Goal: Information Seeking & Learning: Check status

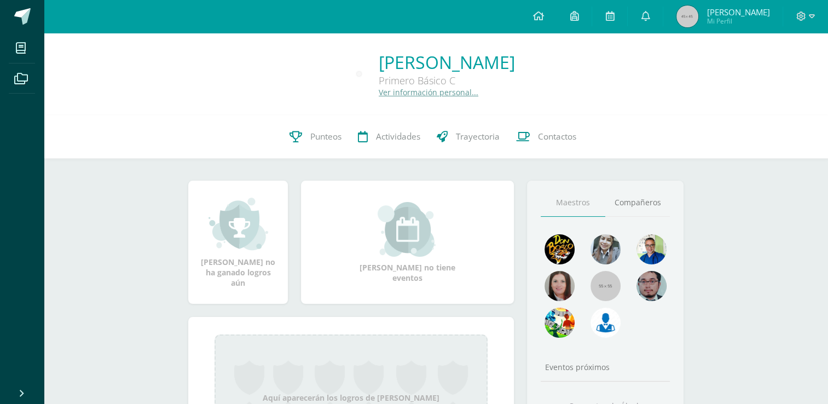
click at [757, 19] on span "Mi Perfil" at bounding box center [738, 20] width 63 height 9
click at [301, 137] on link "Punteos" at bounding box center [315, 137] width 68 height 44
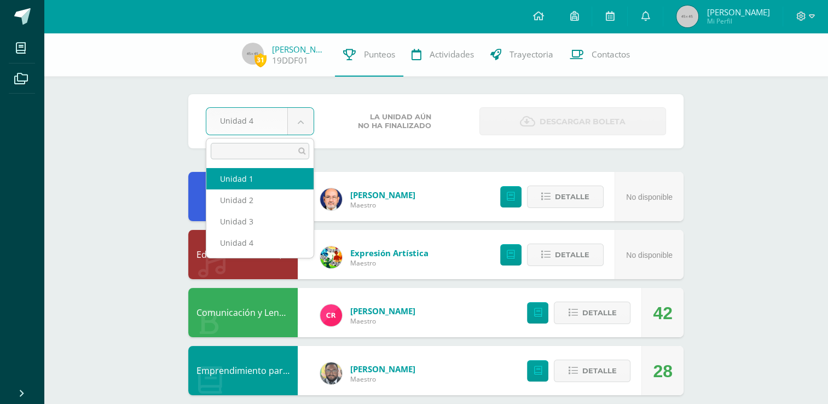
select select "Unidad 1"
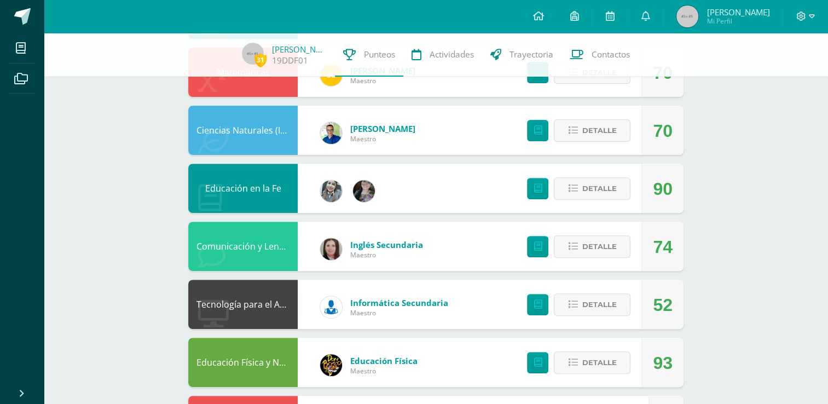
scroll to position [361, 0]
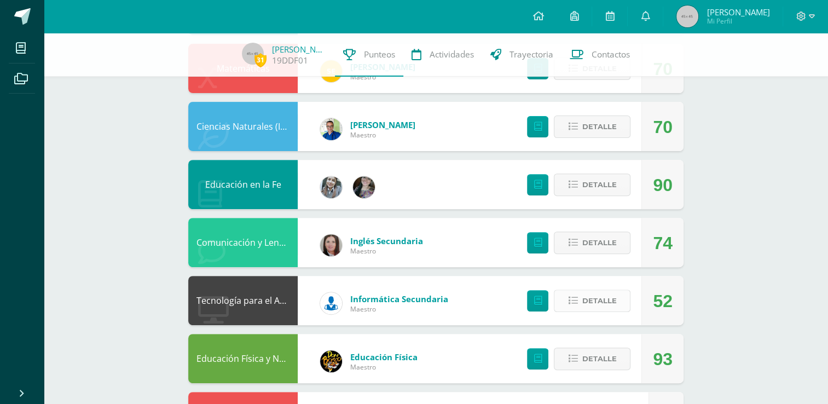
click at [609, 305] on span "Detalle" at bounding box center [599, 301] width 34 height 20
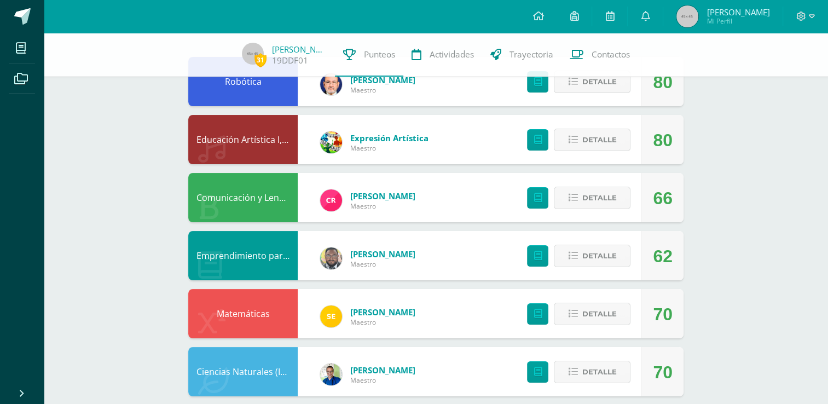
scroll to position [31, 0]
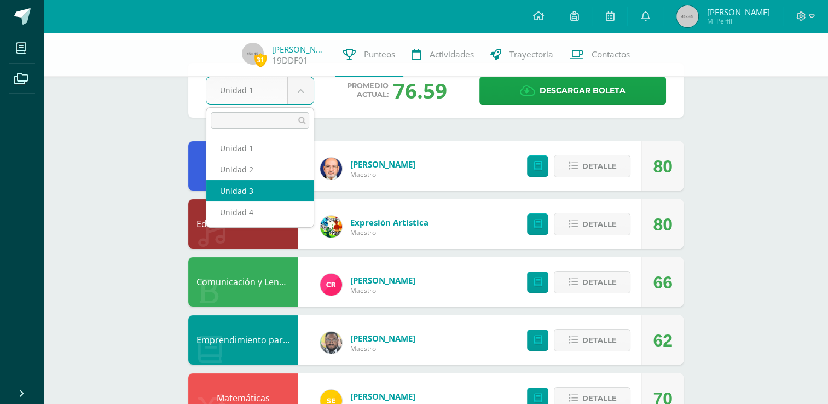
select select "Unidad 3"
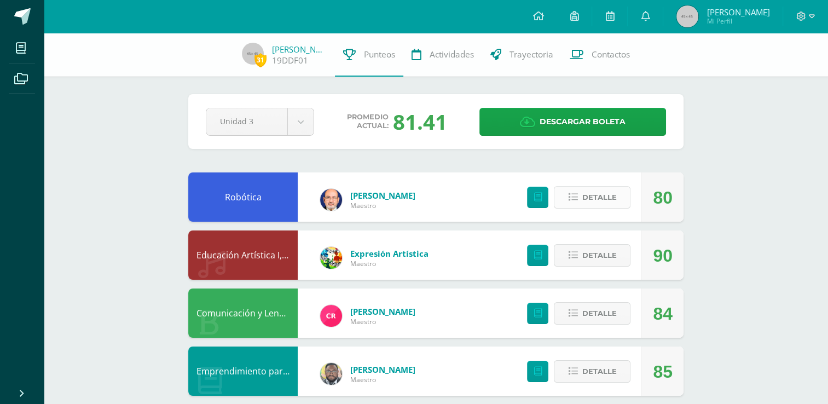
click at [608, 194] on span "Detalle" at bounding box center [599, 197] width 34 height 20
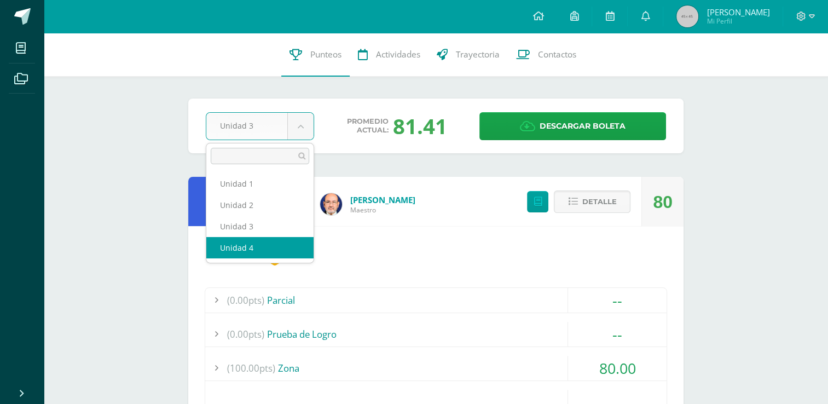
select select "Unidad 4"
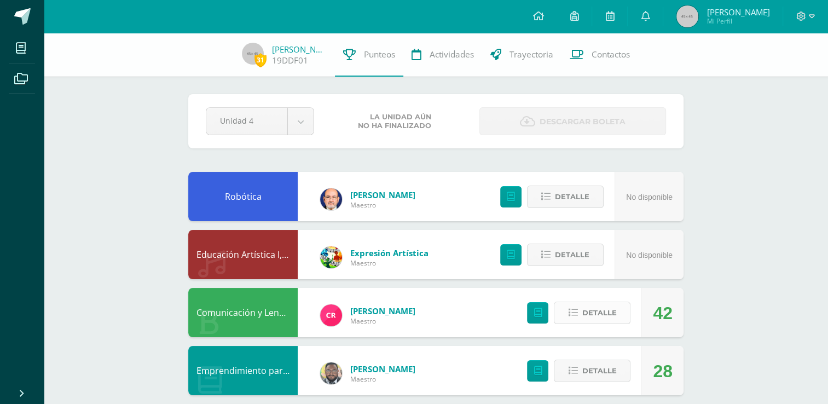
click at [605, 323] on span "Detalle" at bounding box center [599, 313] width 34 height 20
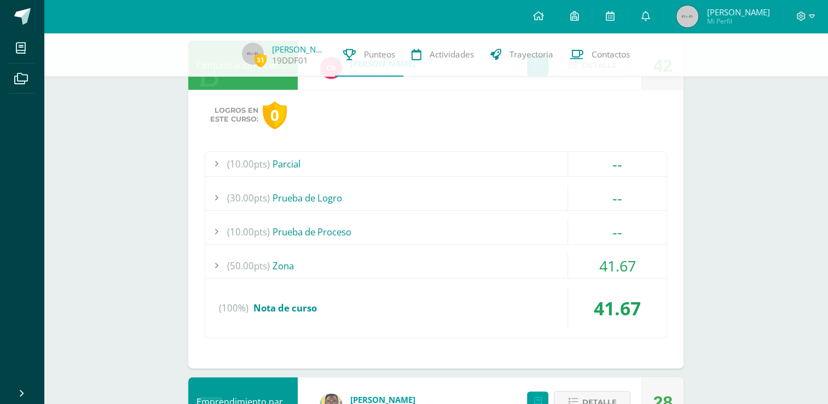
scroll to position [271, 0]
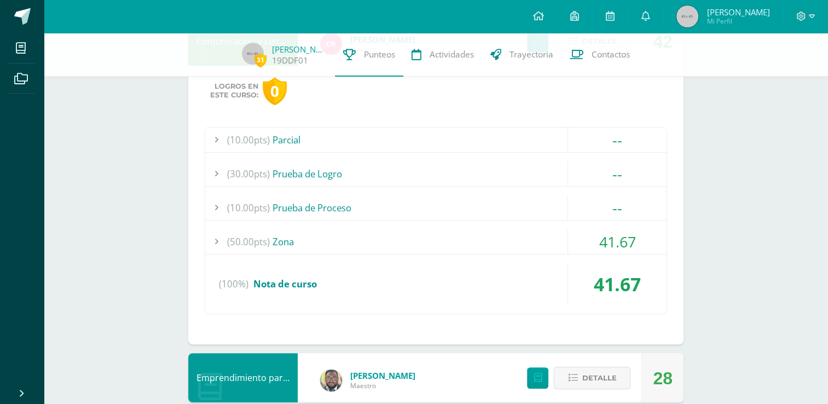
click at [337, 235] on div "(50.00pts) Zona" at bounding box center [435, 241] width 461 height 25
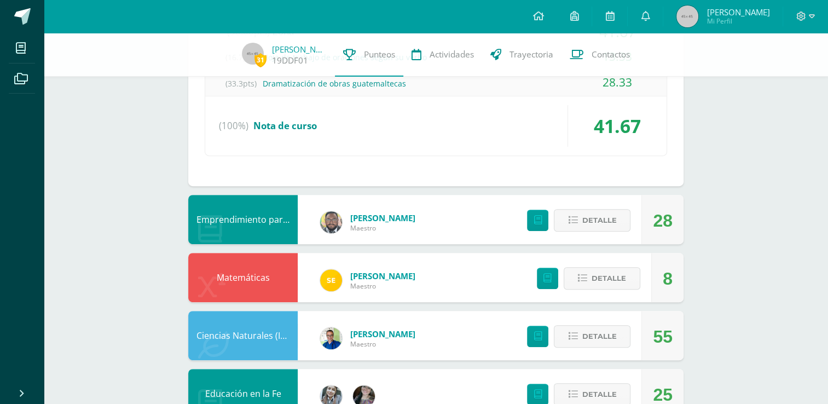
scroll to position [536, 0]
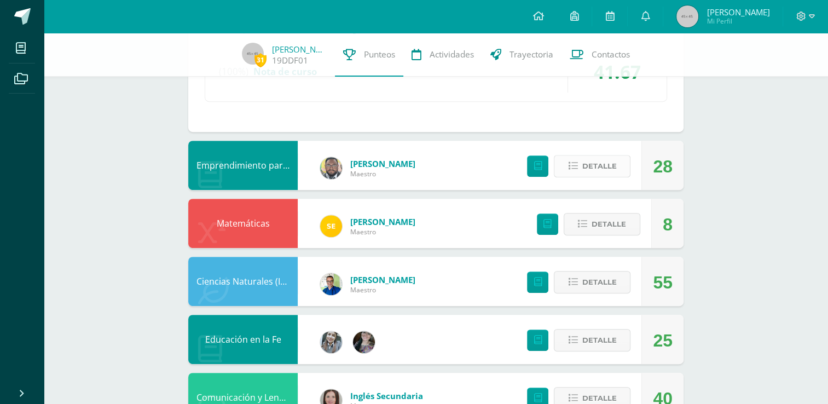
click at [609, 161] on span "Detalle" at bounding box center [599, 166] width 34 height 20
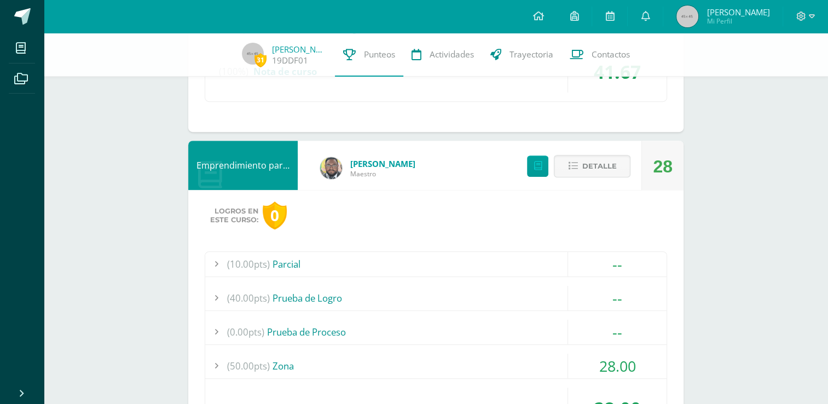
click at [477, 354] on div "(50.00pts) Zona" at bounding box center [435, 366] width 461 height 25
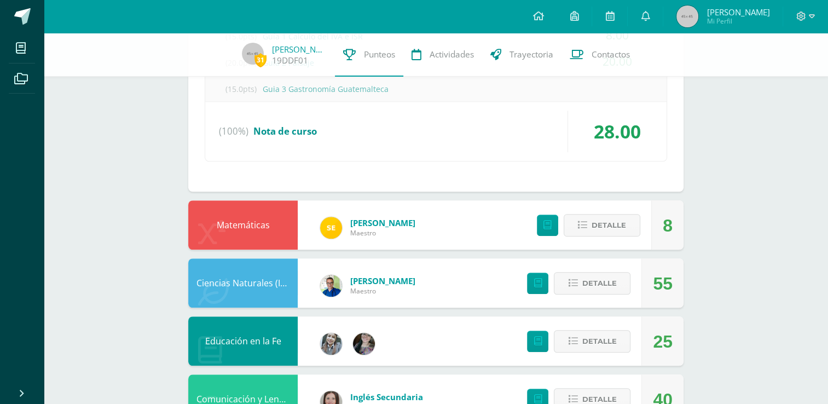
scroll to position [841, 0]
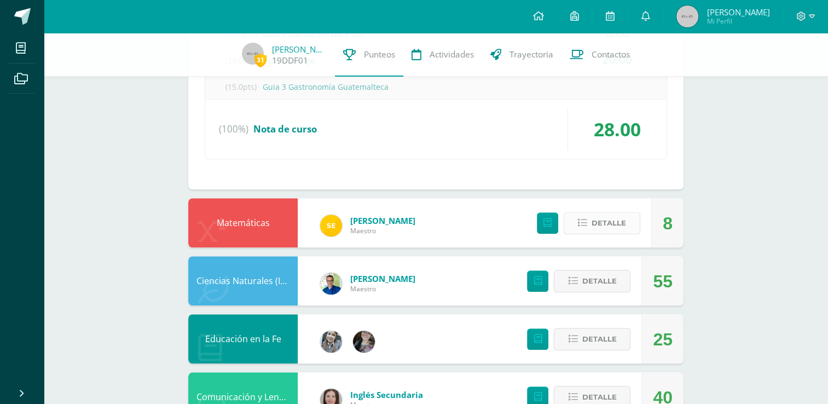
click at [602, 219] on span "Detalle" at bounding box center [609, 223] width 34 height 20
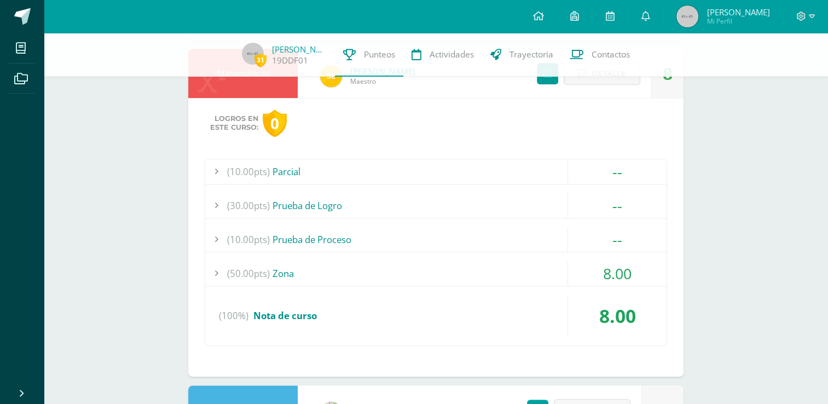
scroll to position [998, 0]
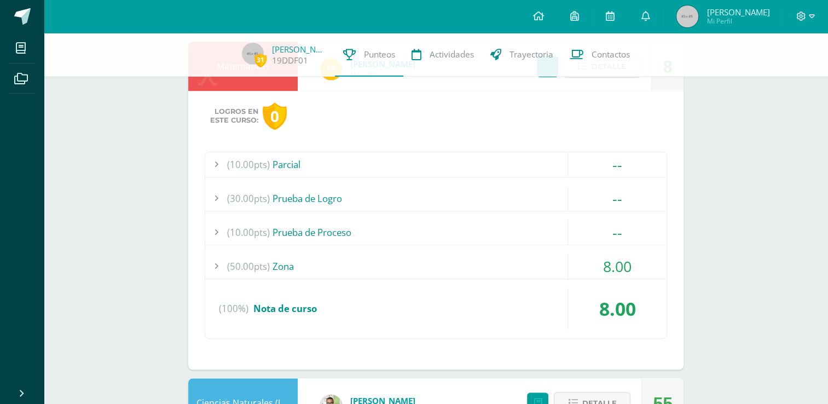
click at [469, 261] on div "(50.00pts) Zona" at bounding box center [435, 266] width 461 height 25
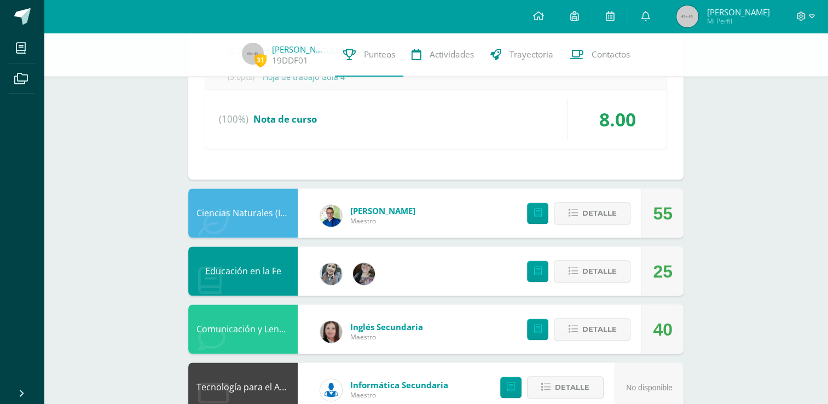
scroll to position [1389, 0]
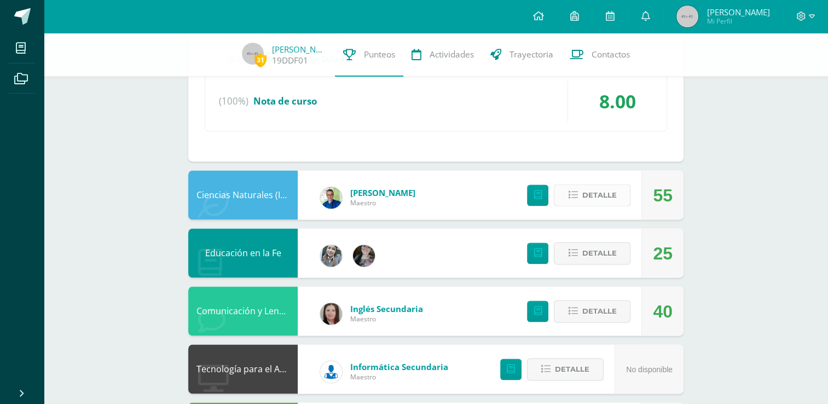
click at [619, 186] on button "Detalle" at bounding box center [592, 195] width 77 height 22
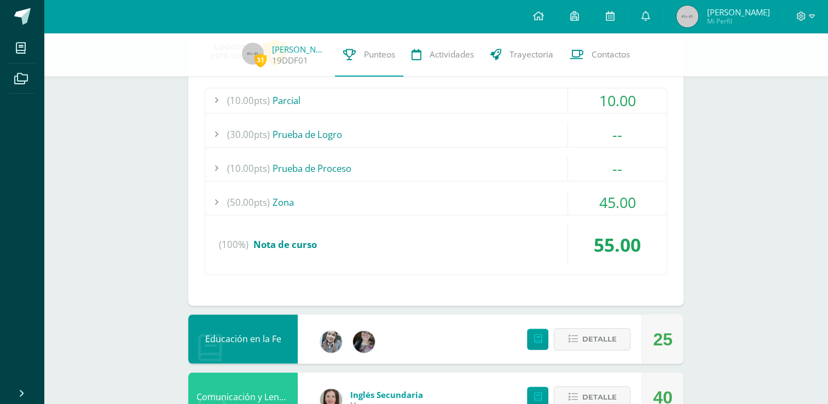
click at [556, 205] on div "(50.00pts) Zona" at bounding box center [435, 202] width 461 height 25
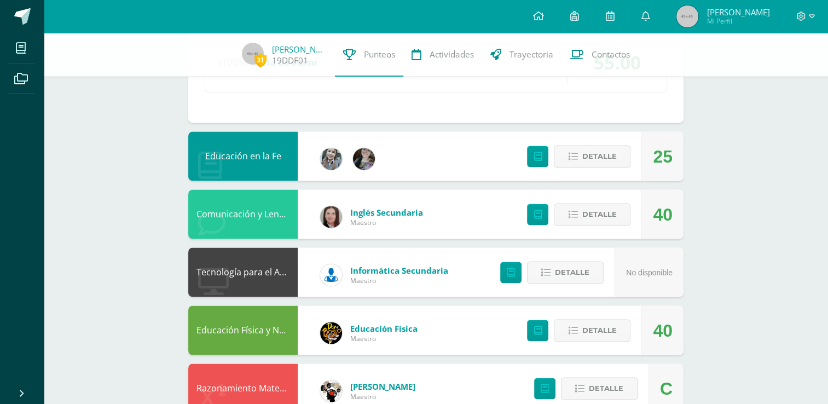
scroll to position [1612, 0]
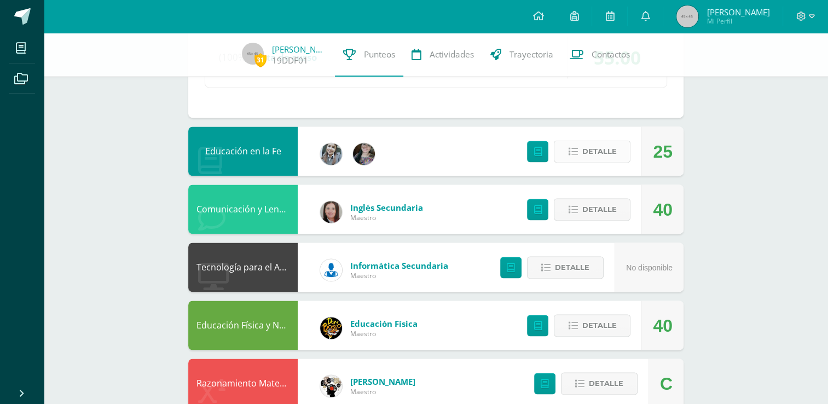
click at [615, 152] on span "Detalle" at bounding box center [599, 151] width 34 height 20
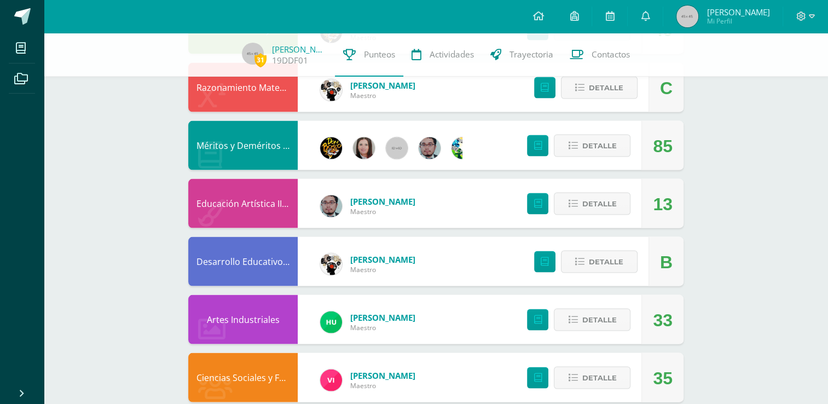
scroll to position [2260, 0]
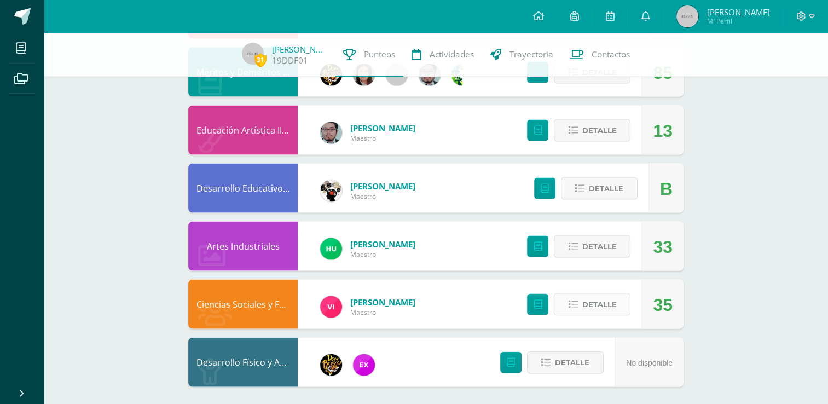
click at [616, 296] on span "Detalle" at bounding box center [599, 304] width 34 height 20
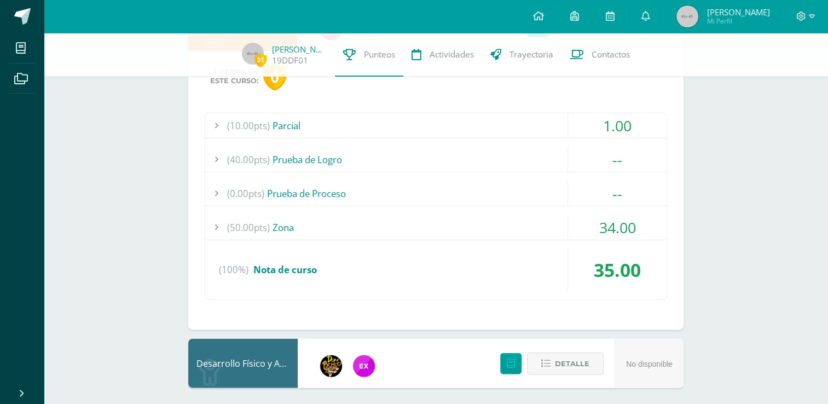
scroll to position [2538, 0]
click at [543, 215] on div "(50.00pts) Zona" at bounding box center [435, 227] width 461 height 25
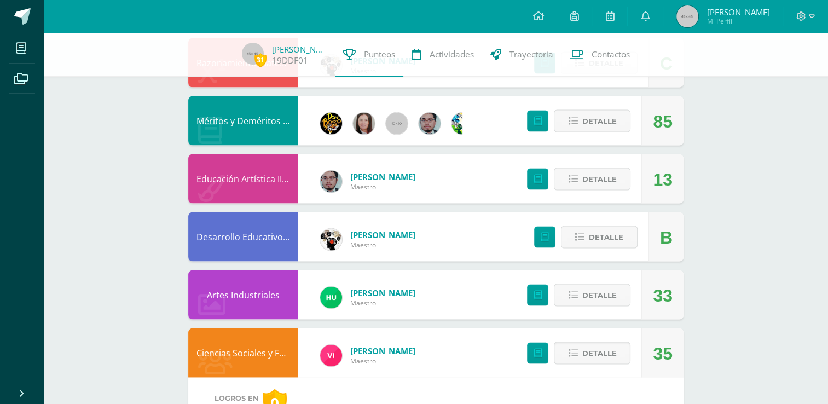
scroll to position [2113, 0]
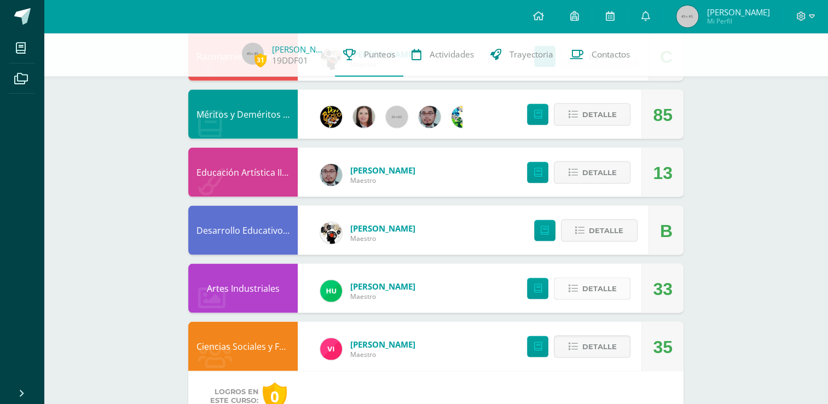
click at [576, 278] on button "Detalle" at bounding box center [592, 289] width 77 height 22
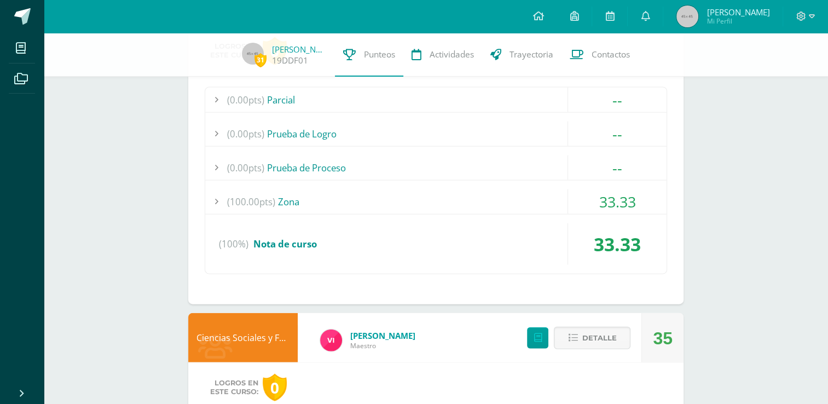
scroll to position [2408, 0]
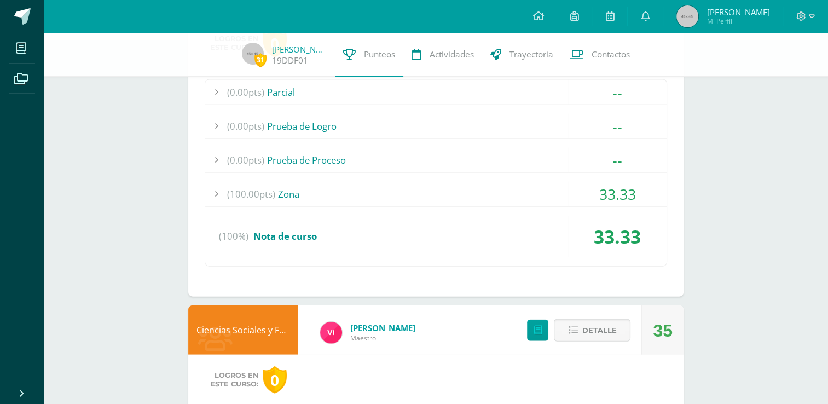
click at [603, 188] on span "33.33" at bounding box center [617, 194] width 37 height 20
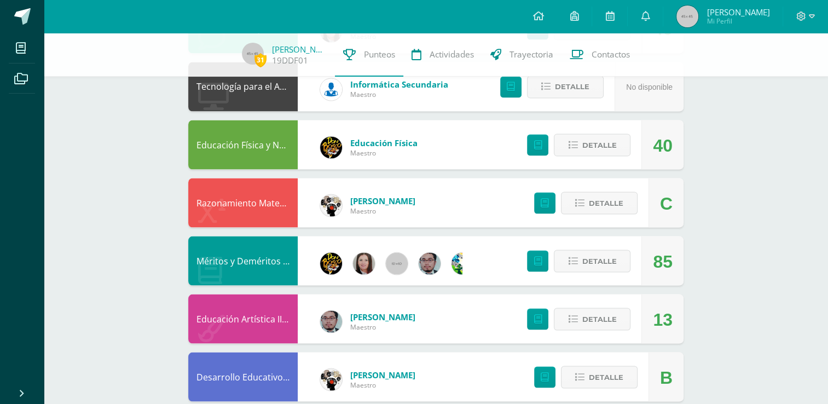
scroll to position [1960, 0]
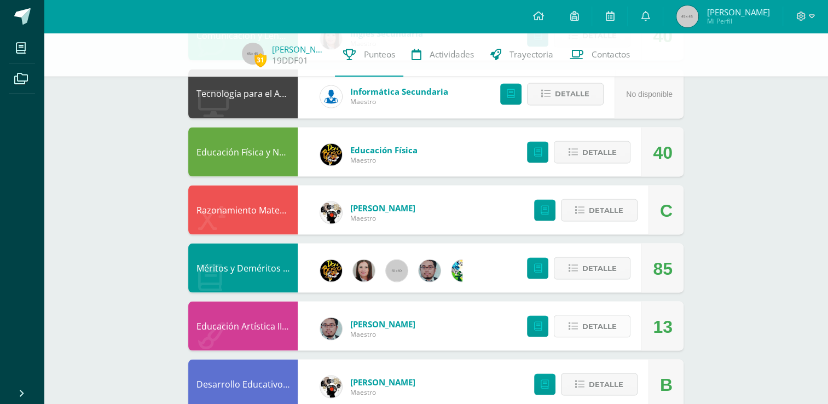
click at [584, 325] on span "Detalle" at bounding box center [599, 326] width 34 height 20
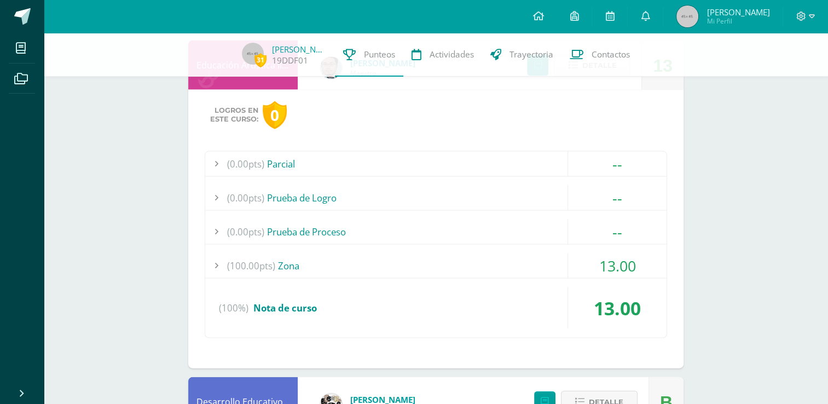
scroll to position [2229, 0]
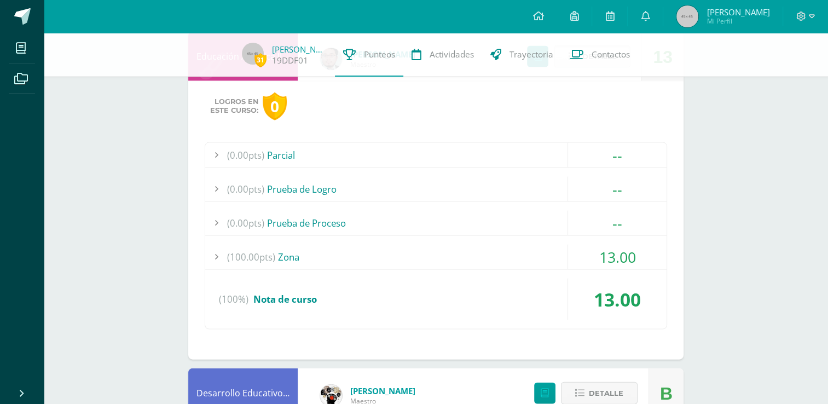
click at [555, 245] on div "(100.00pts) Zona" at bounding box center [435, 257] width 461 height 25
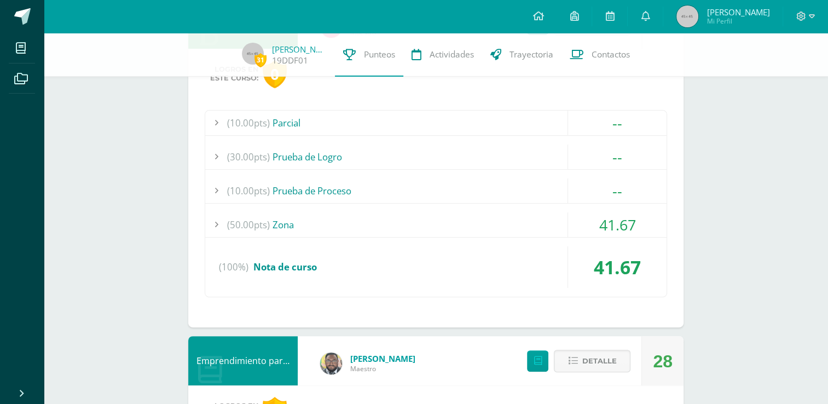
scroll to position [292, 0]
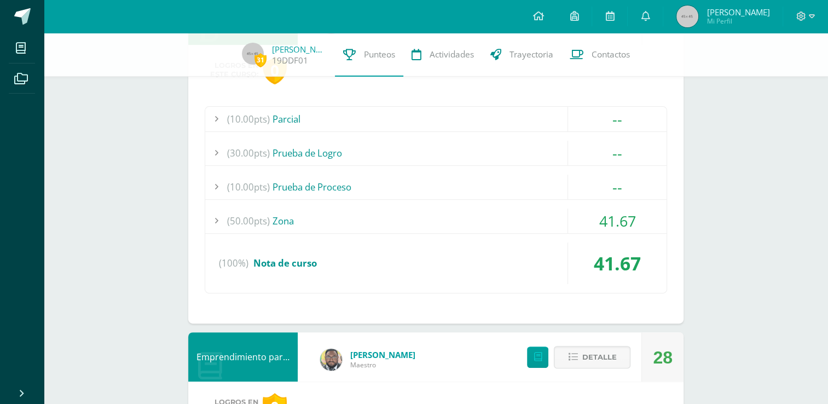
click at [438, 210] on div "(50.00pts) Zona" at bounding box center [435, 221] width 461 height 25
